Goal: Entertainment & Leisure: Consume media (video, audio)

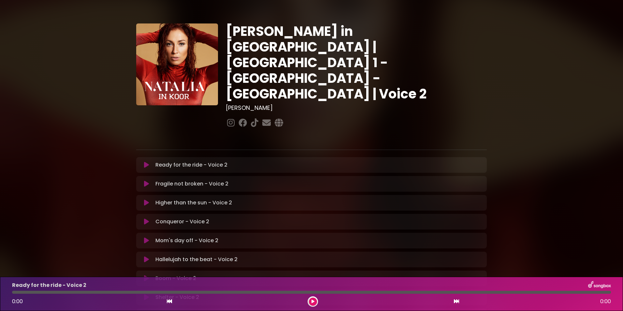
click at [145, 162] on icon at bounding box center [146, 165] width 5 height 7
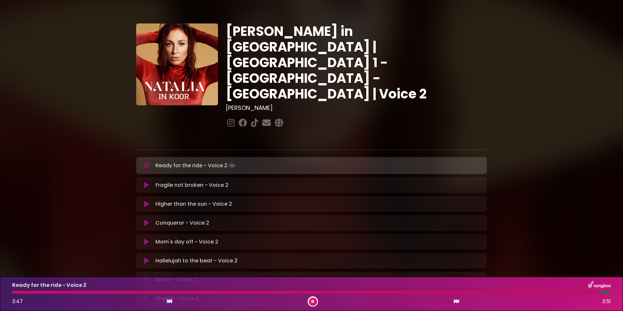
click at [167, 300] on icon at bounding box center [169, 301] width 5 height 5
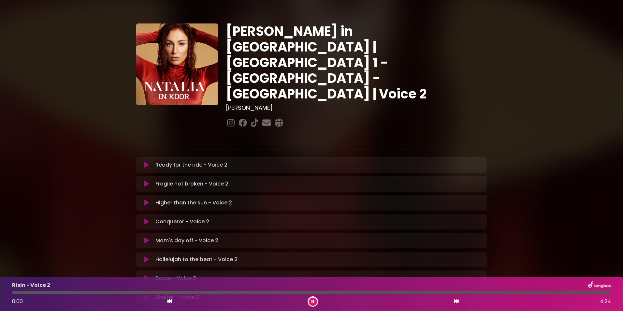
click at [169, 300] on icon at bounding box center [169, 301] width 5 height 5
click at [146, 162] on icon at bounding box center [146, 165] width 5 height 7
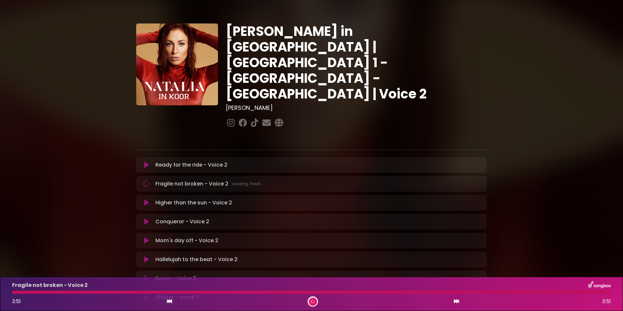
click at [167, 300] on icon at bounding box center [169, 301] width 5 height 5
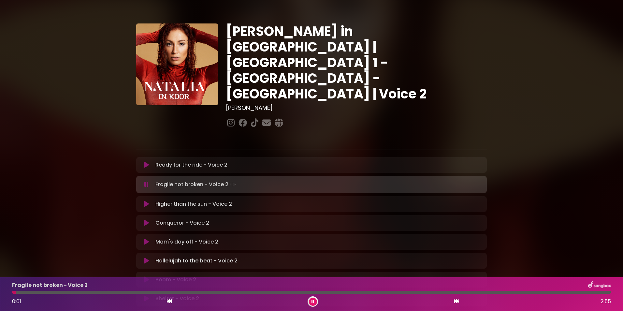
click at [170, 300] on icon at bounding box center [169, 301] width 5 height 5
click at [314, 300] on icon at bounding box center [313, 302] width 3 height 4
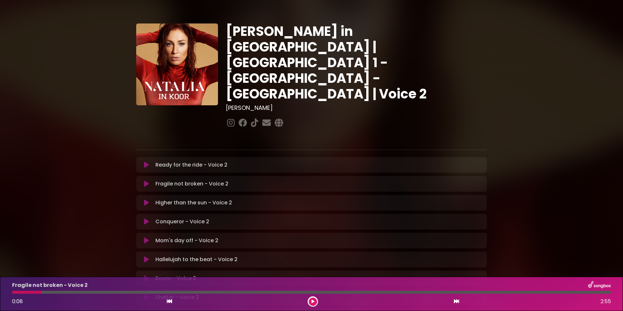
click at [169, 300] on icon at bounding box center [169, 301] width 5 height 5
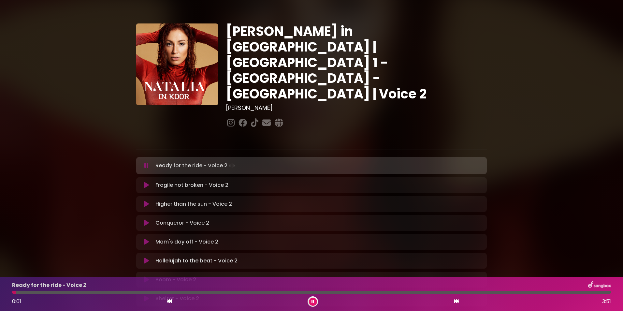
click at [457, 300] on icon at bounding box center [456, 301] width 5 height 5
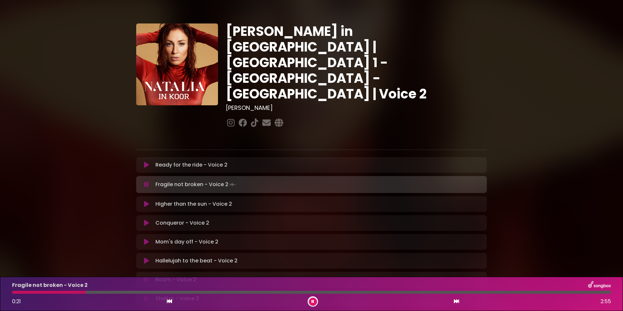
click at [313, 300] on icon at bounding box center [313, 302] width 3 height 4
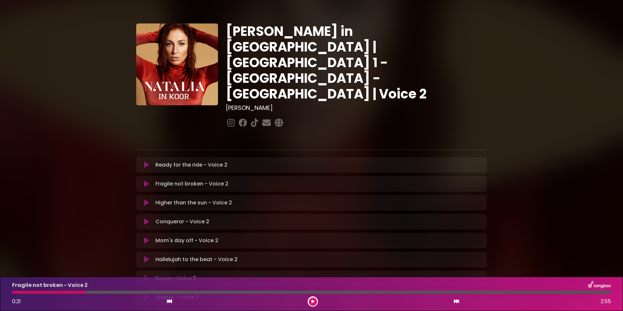
click at [15, 293] on div at bounding box center [49, 292] width 74 height 3
click at [167, 301] on icon at bounding box center [169, 301] width 5 height 5
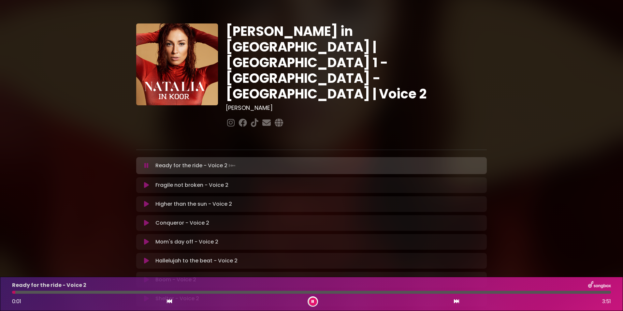
click at [456, 301] on icon at bounding box center [456, 301] width 5 height 5
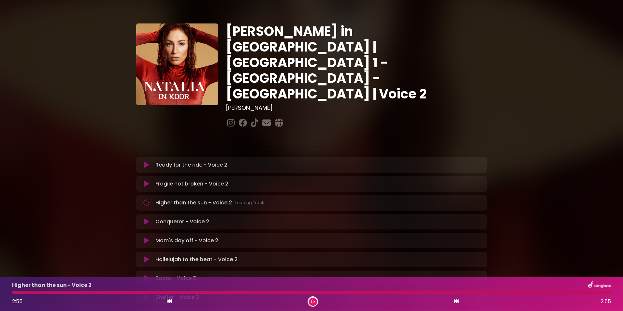
click at [145, 181] on icon at bounding box center [147, 184] width 6 height 7
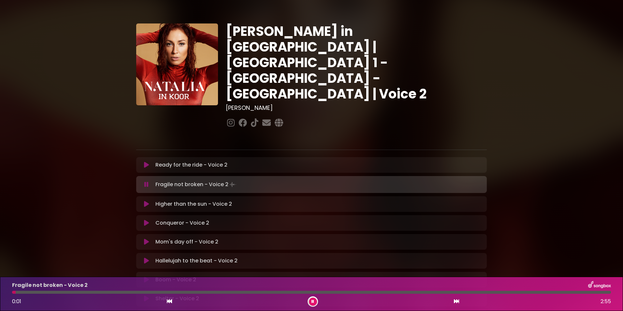
click at [147, 181] on icon at bounding box center [146, 184] width 5 height 7
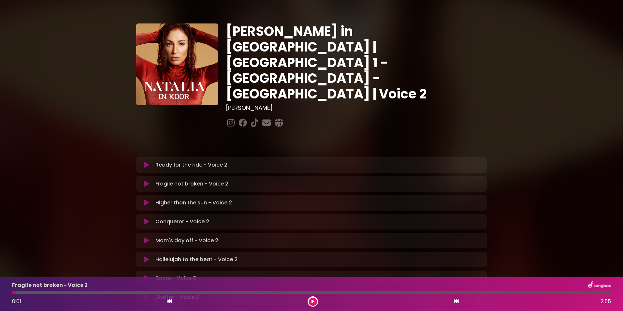
click at [145, 180] on icon at bounding box center [146, 183] width 6 height 7
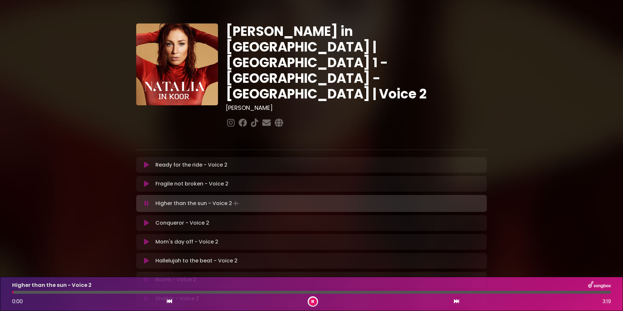
click at [146, 181] on icon at bounding box center [146, 184] width 5 height 7
click at [146, 162] on icon at bounding box center [146, 165] width 5 height 7
click at [314, 300] on icon at bounding box center [312, 301] width 3 height 4
